Goal: Task Accomplishment & Management: Manage account settings

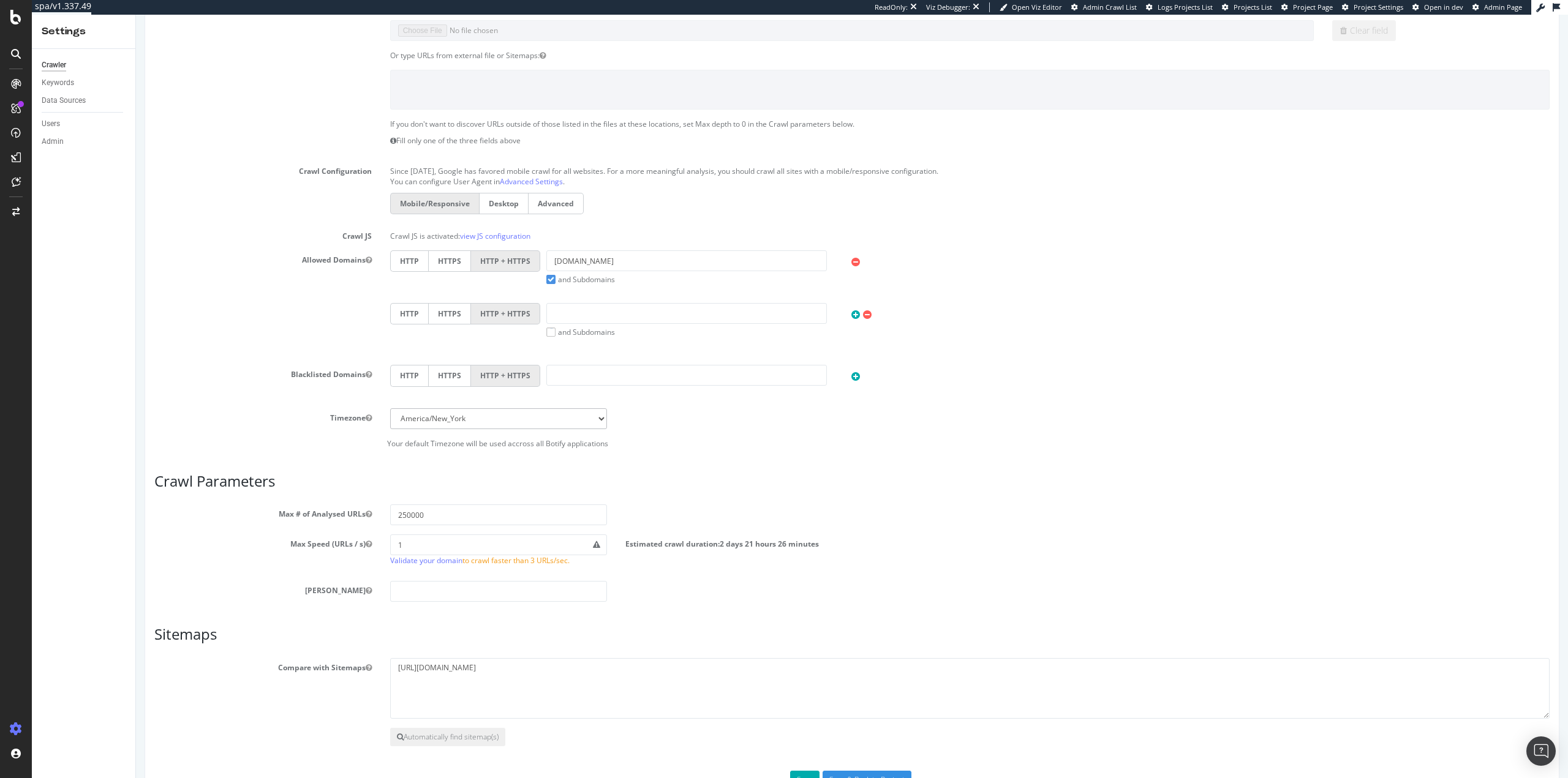
scroll to position [312, 0]
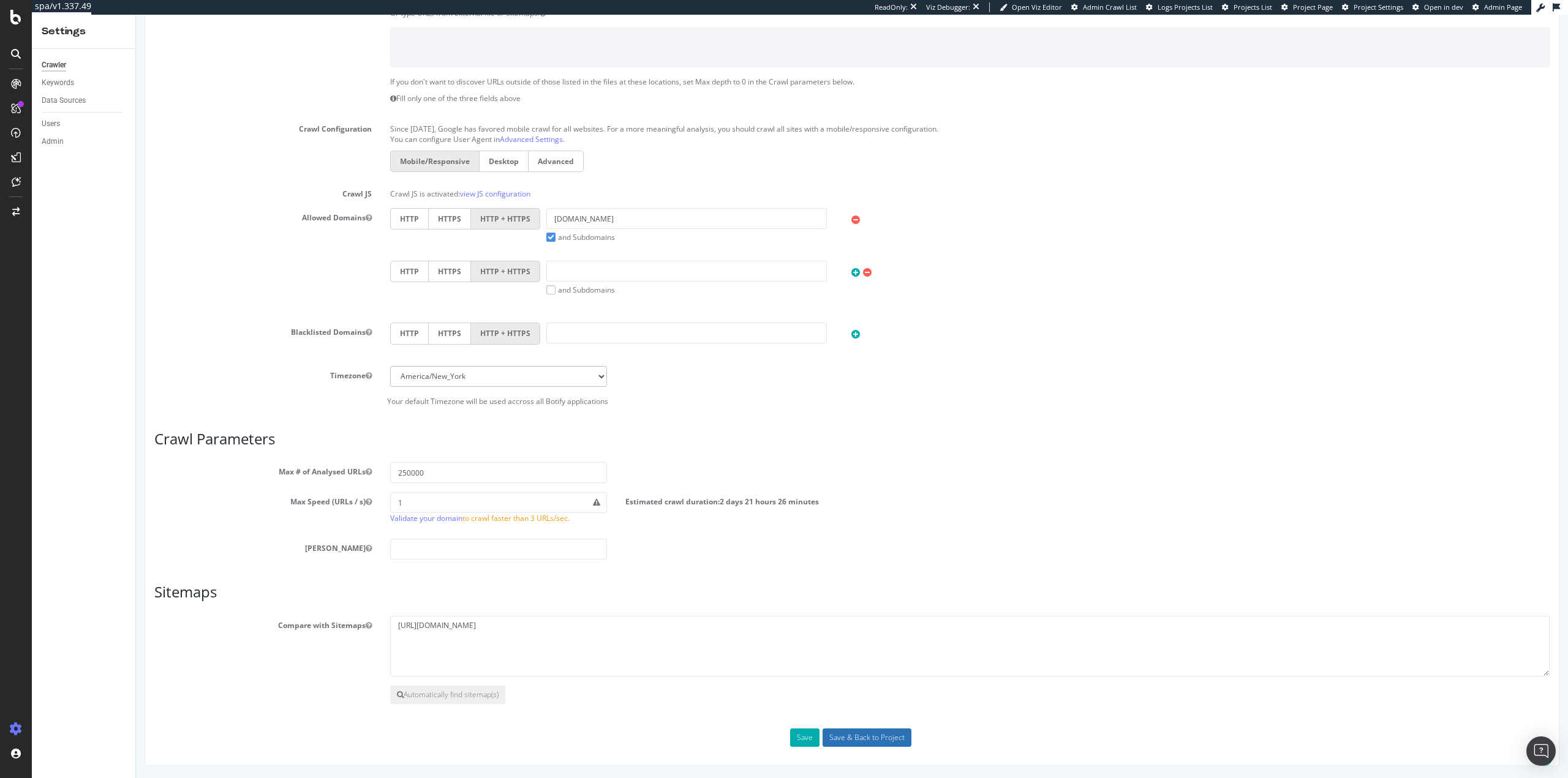
click at [849, 738] on input "Save & Back to Project" at bounding box center [867, 738] width 89 height 19
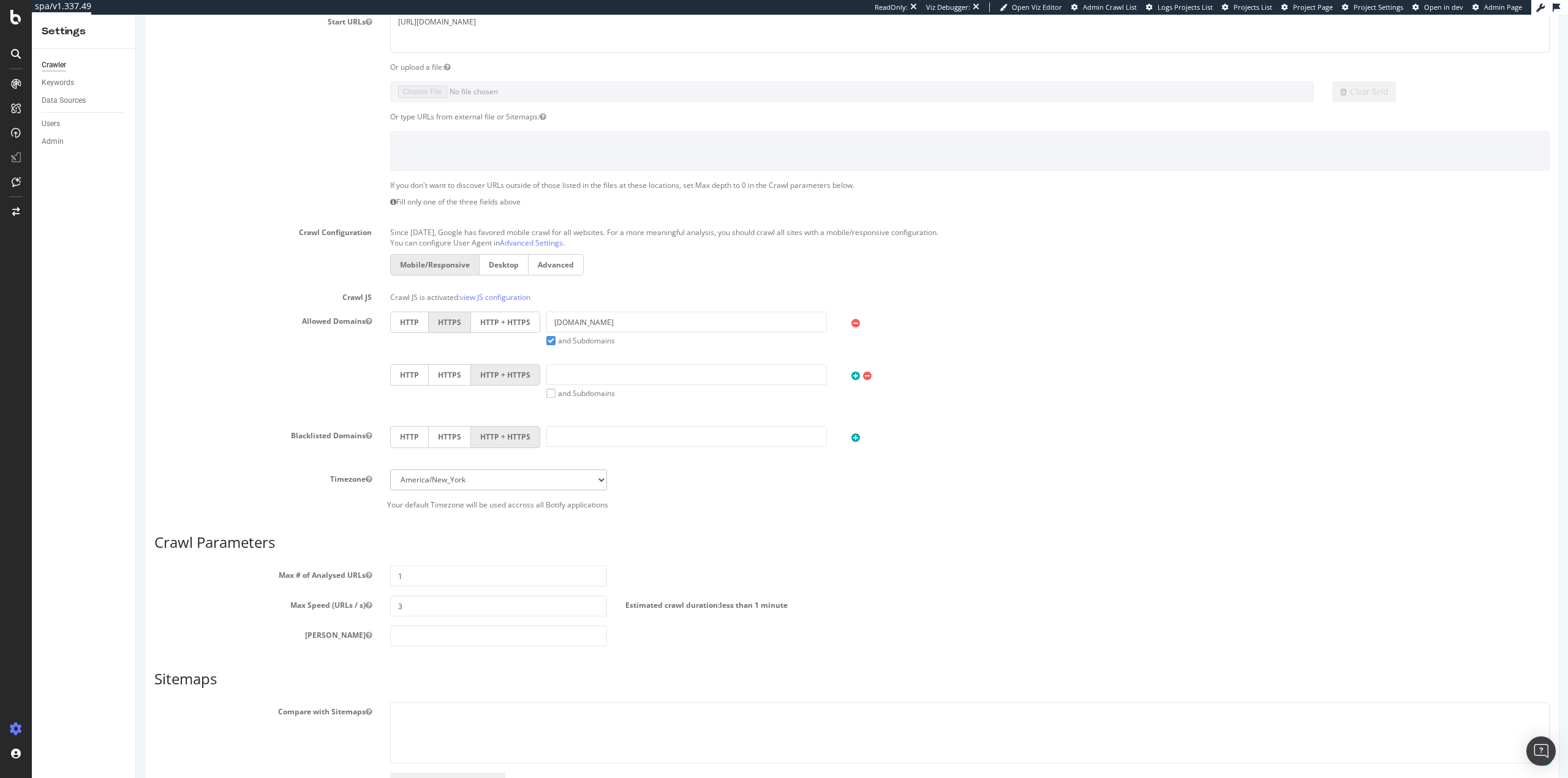
scroll to position [348, 0]
